Goal: Information Seeking & Learning: Learn about a topic

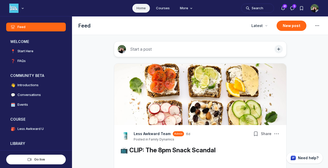
scroll to position [1252, 985]
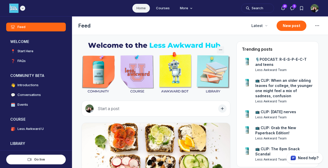
click at [23, 10] on icon "Main navigation bar" at bounding box center [22, 8] width 5 height 3
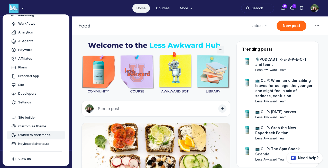
scroll to position [26, 0]
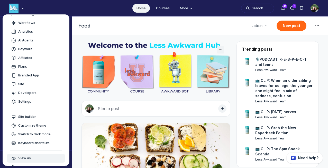
click at [26, 157] on span "View as" at bounding box center [24, 158] width 13 height 5
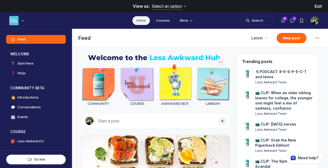
scroll to position [1196, 985]
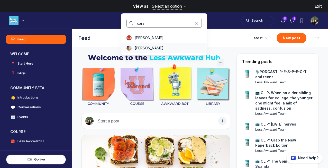
type input "cara"
click at [157, 49] on span "[PERSON_NAME]" at bounding box center [149, 48] width 29 height 5
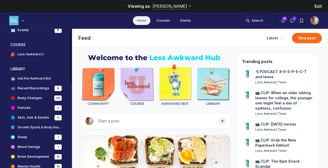
scroll to position [88, 0]
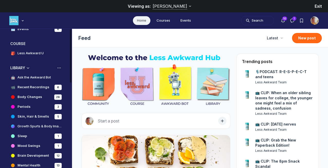
click at [23, 96] on h4 "Body Changes" at bounding box center [29, 96] width 25 height 5
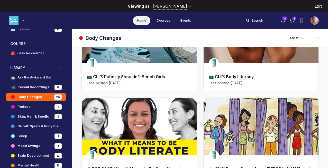
scroll to position [268, 0]
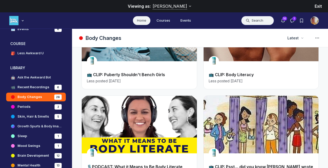
click at [256, 21] on button "Search" at bounding box center [257, 20] width 33 height 9
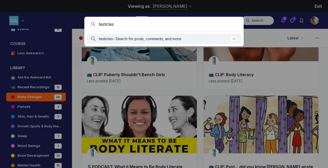
type input "testicles"
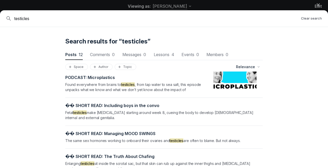
scroll to position [158, 0]
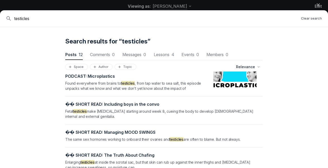
click at [319, 4] on use "button" at bounding box center [318, 5] width 3 height 3
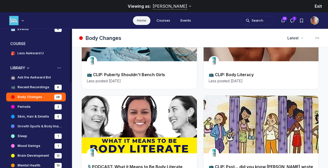
click at [29, 76] on h4 "Ask the Awkward Bot" at bounding box center [33, 77] width 33 height 5
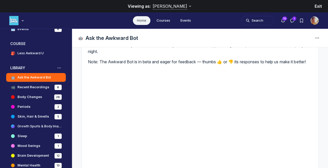
scroll to position [41, 0]
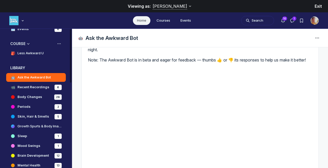
click at [35, 52] on h4 "Less Awkward U" at bounding box center [30, 53] width 26 height 5
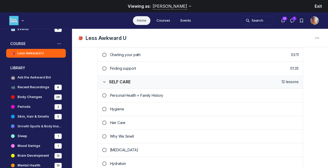
scroll to position [187, 0]
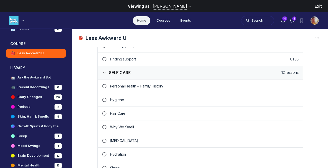
click at [116, 98] on p "Hygiene" at bounding box center [204, 99] width 189 height 5
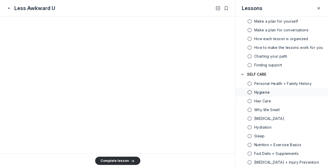
scroll to position [1022, 0]
click at [164, 116] on div at bounding box center [118, 68] width 206 height 167
